Goal: Transaction & Acquisition: Purchase product/service

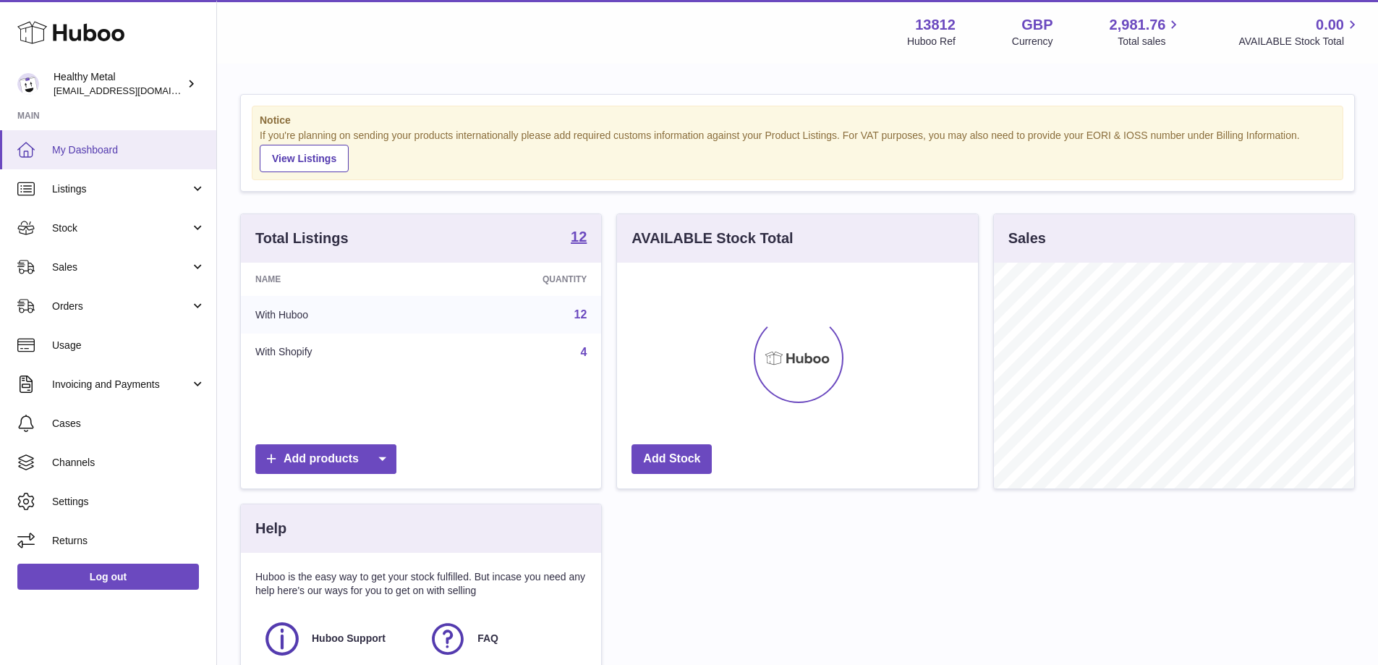
scroll to position [226, 361]
click at [102, 269] on span "Sales" at bounding box center [121, 267] width 138 height 14
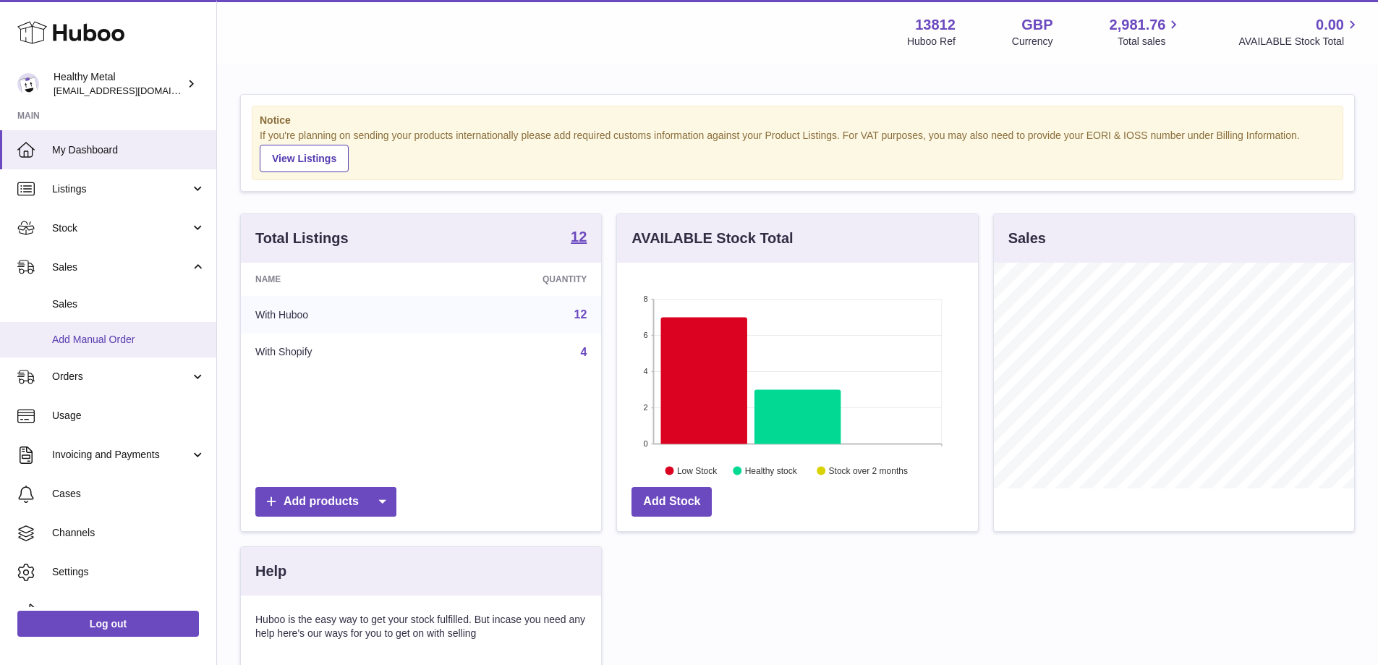
click at [106, 349] on link "Add Manual Order" at bounding box center [108, 339] width 216 height 35
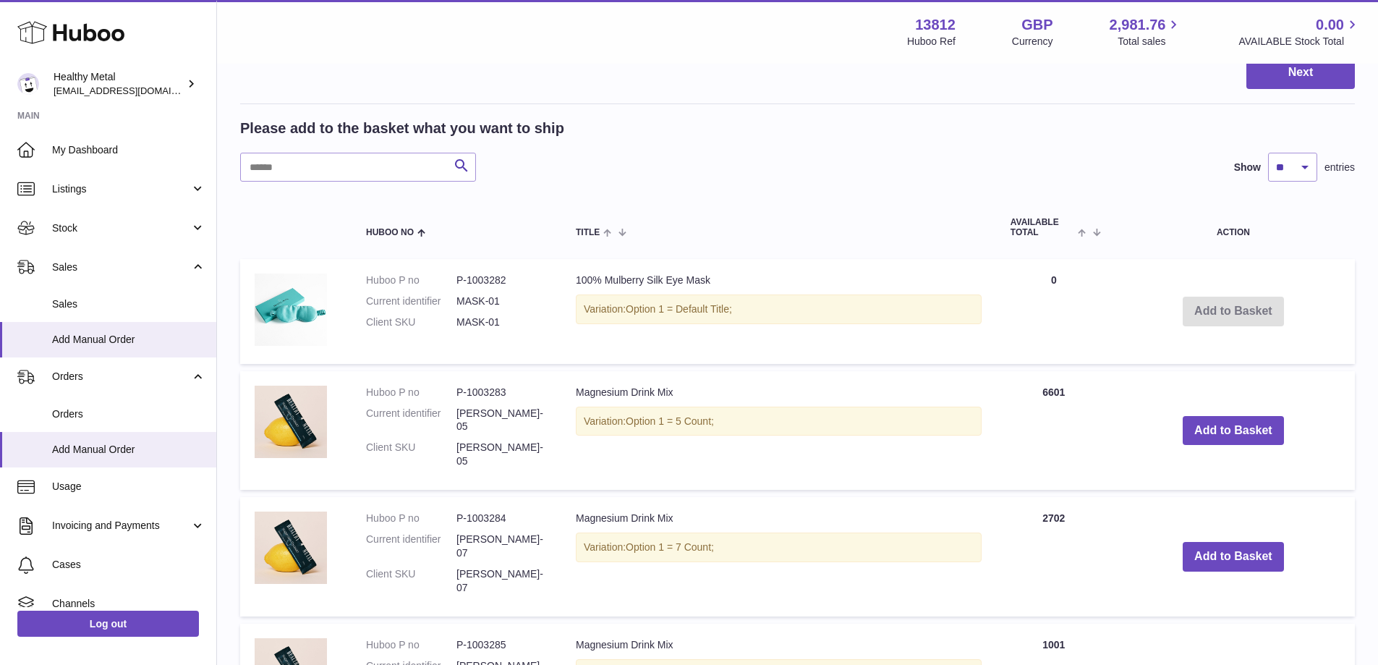
scroll to position [72, 0]
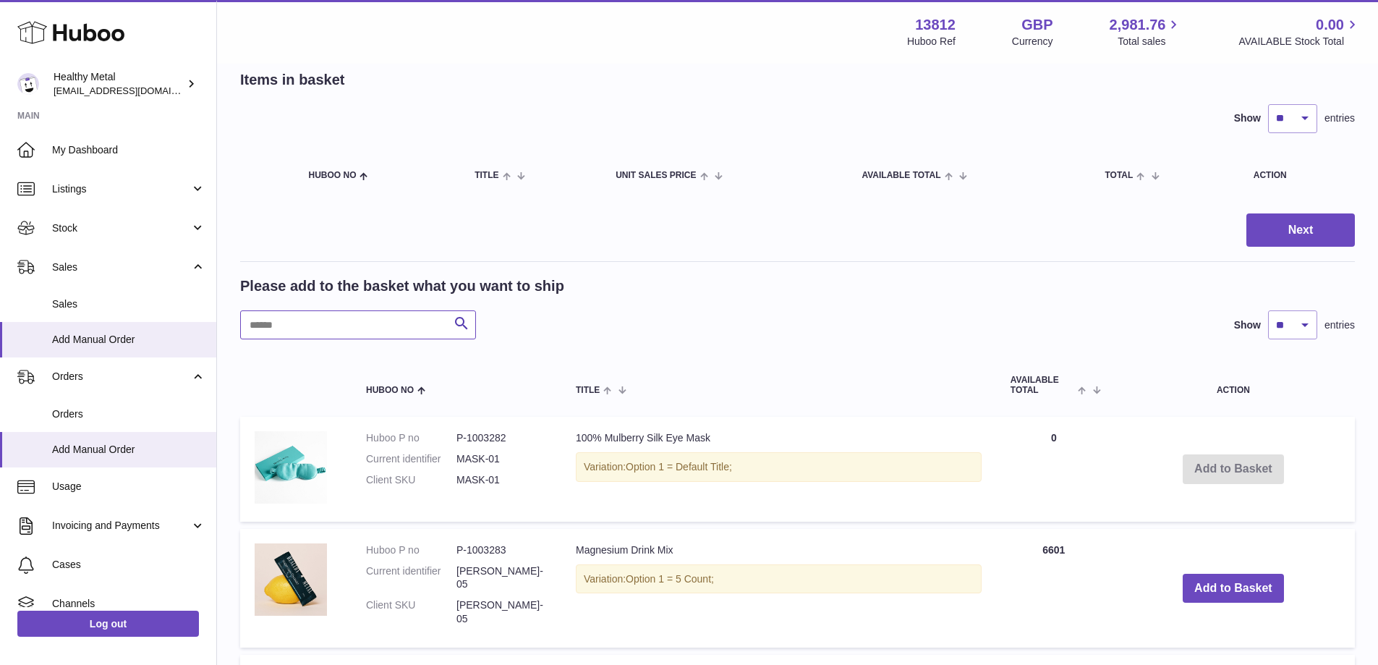
paste input "*****"
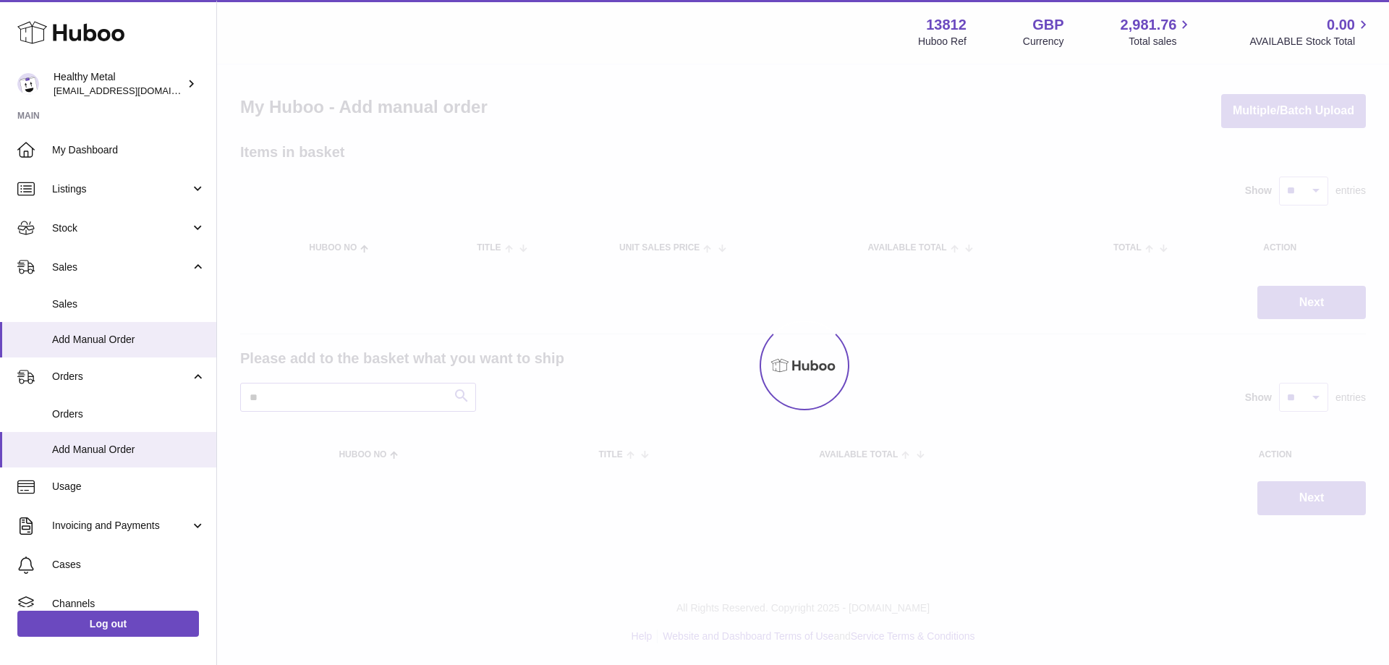
type input "*"
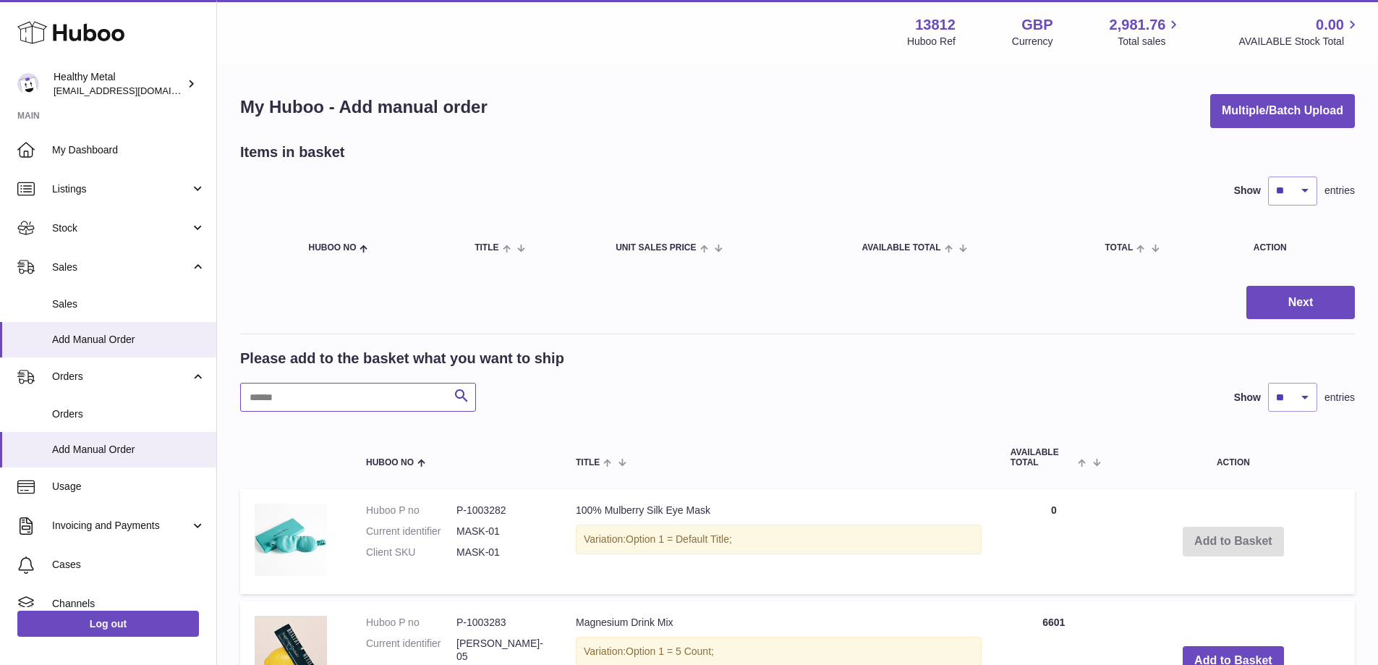
paste input "*******"
type input "*******"
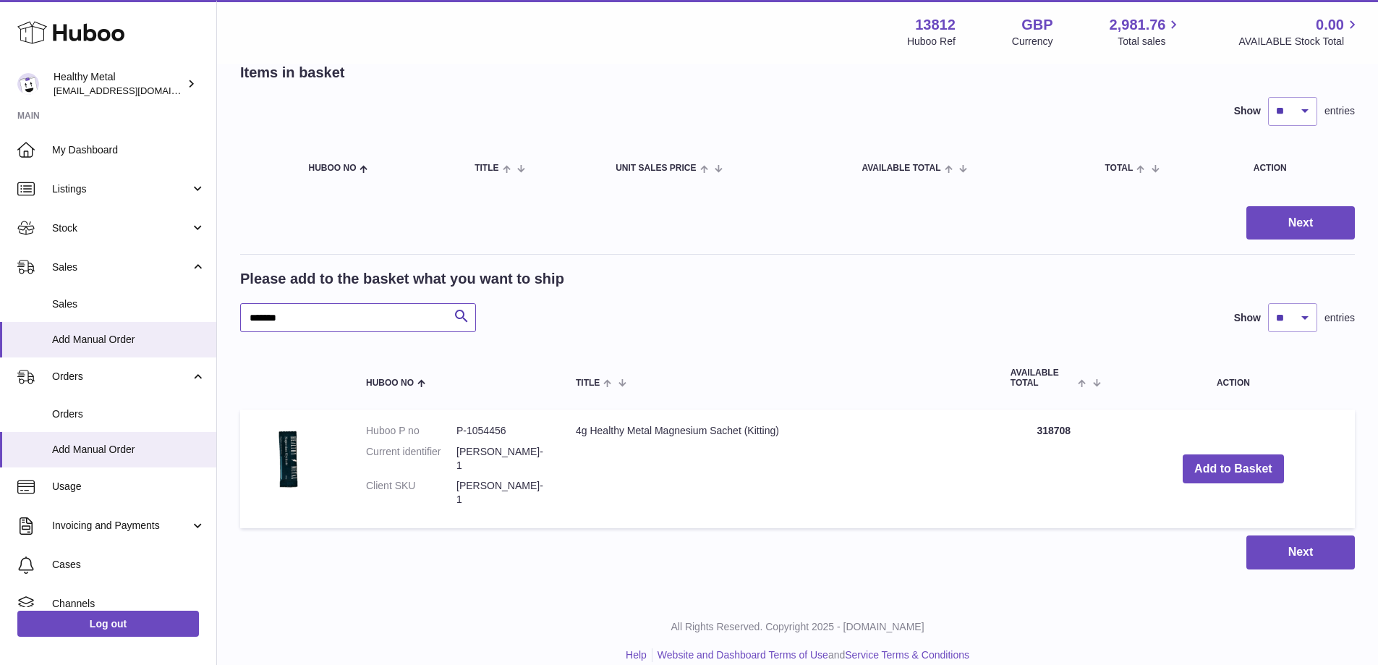
scroll to position [81, 0]
click at [1258, 462] on button "Add to Basket" at bounding box center [1233, 468] width 101 height 30
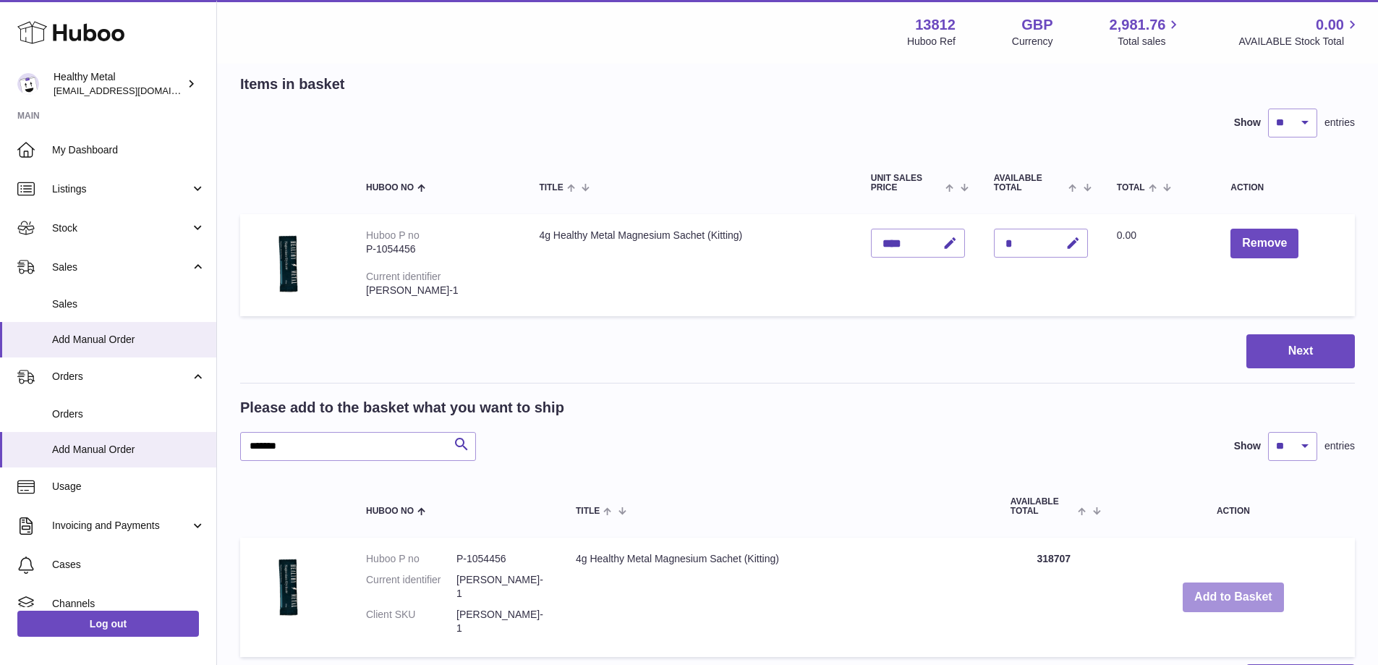
scroll to position [0, 0]
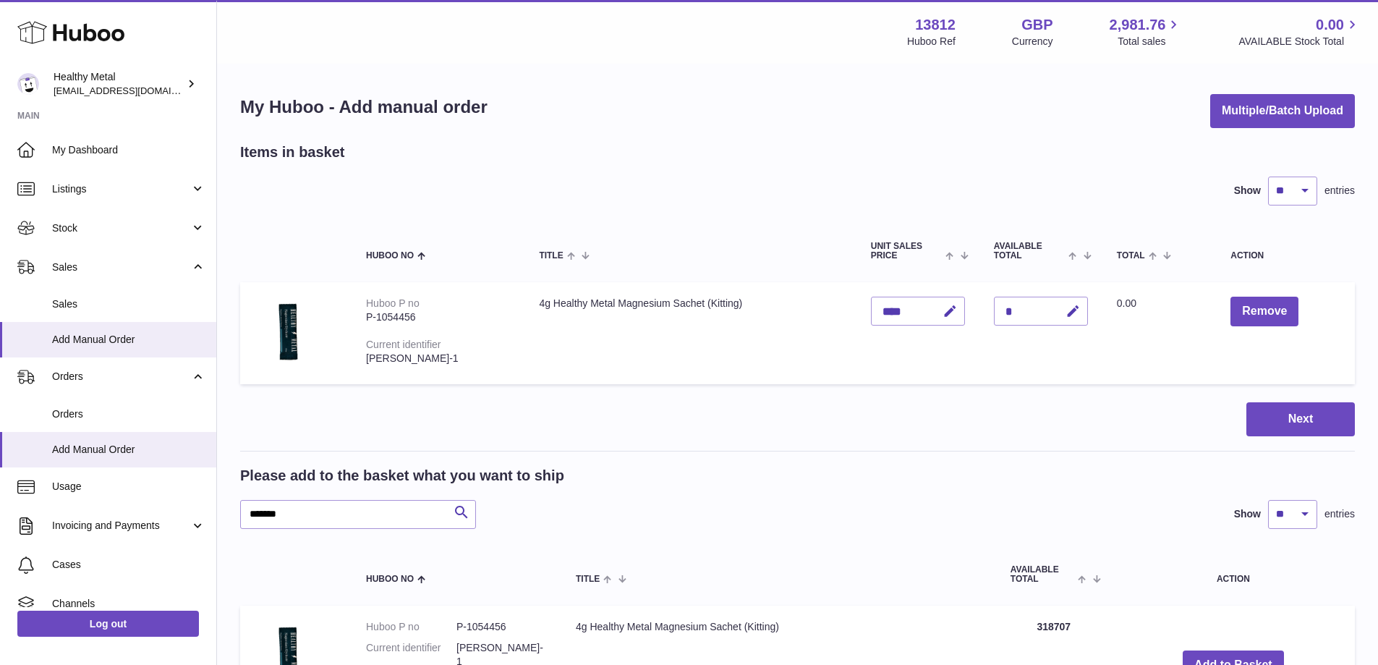
click at [1031, 315] on div "*" at bounding box center [1041, 311] width 94 height 29
click at [1254, 315] on button "Remove" at bounding box center [1264, 312] width 68 height 30
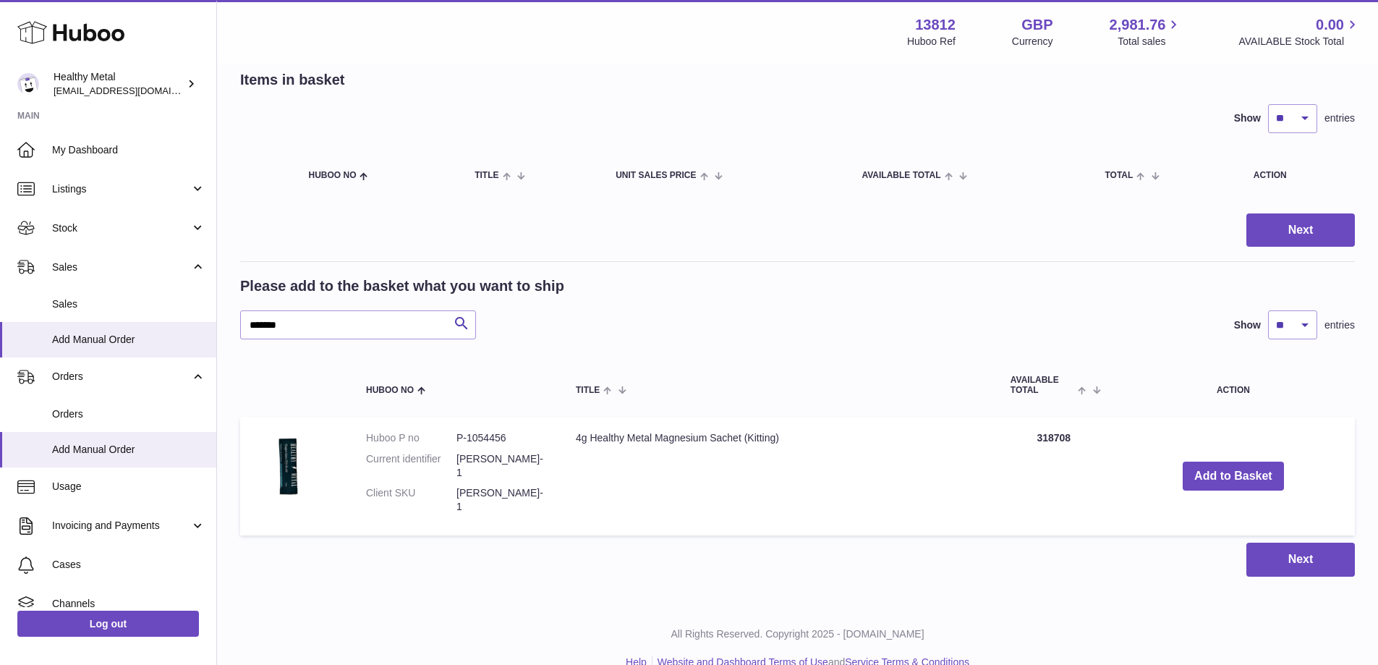
scroll to position [81, 0]
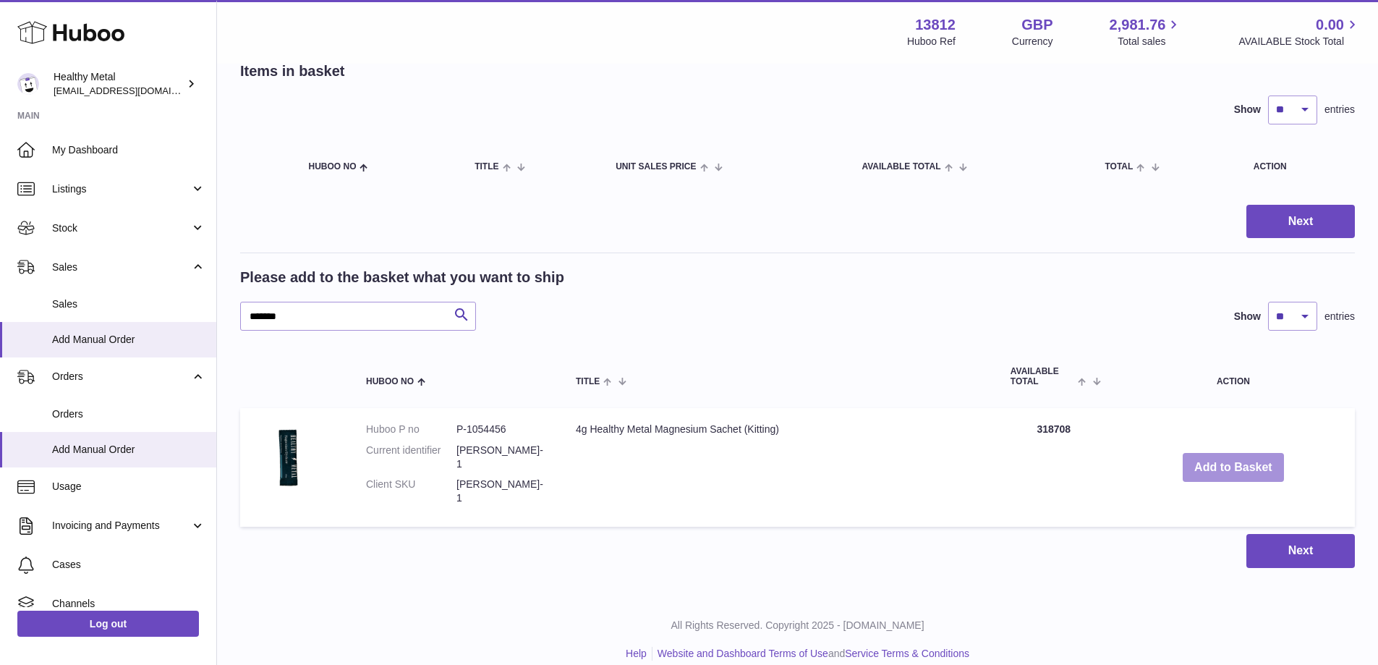
click at [1271, 456] on button "Add to Basket" at bounding box center [1233, 468] width 101 height 30
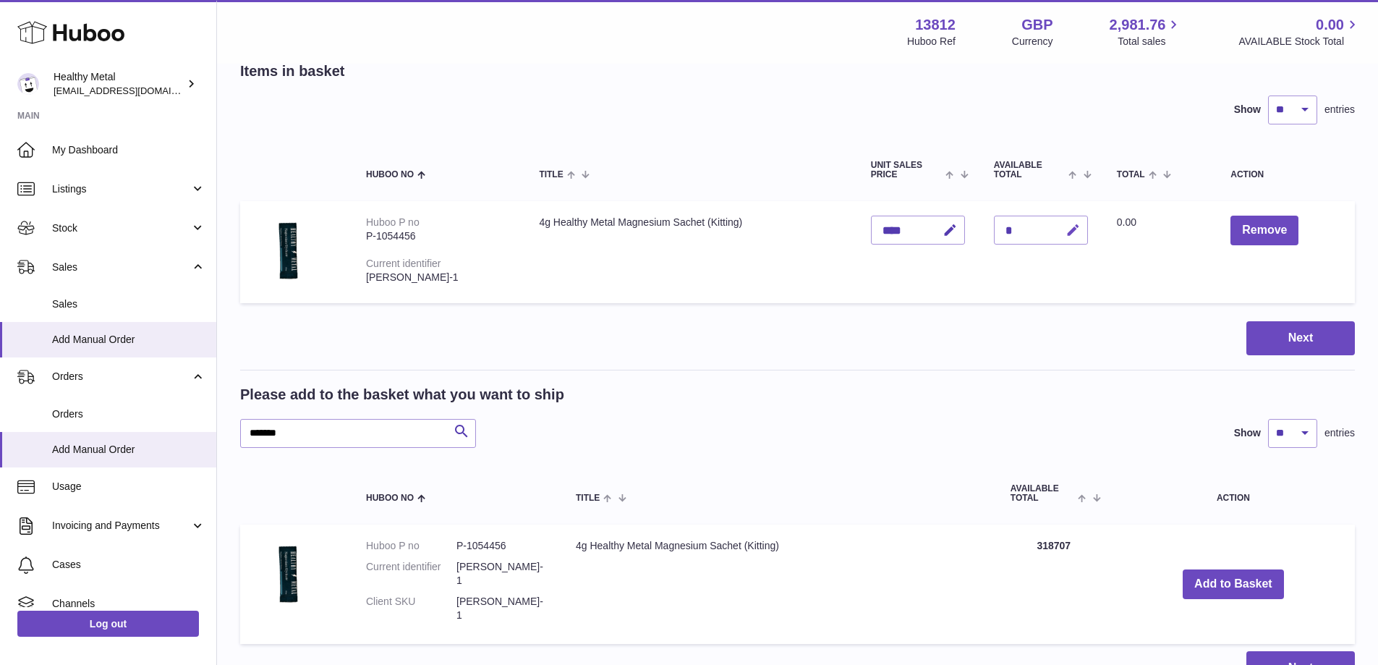
click at [1081, 237] on icon "button" at bounding box center [1072, 230] width 15 height 15
click at [1055, 231] on button "button" at bounding box center [1041, 229] width 27 height 23
click at [1076, 234] on icon "button" at bounding box center [1072, 230] width 15 height 15
click at [979, 307] on table "Huboo no Title Unit Sales Price AVAILABLE Total Total Action Huboo P no P-10544…" at bounding box center [797, 224] width 1115 height 171
